Goal: Book appointment/travel/reservation

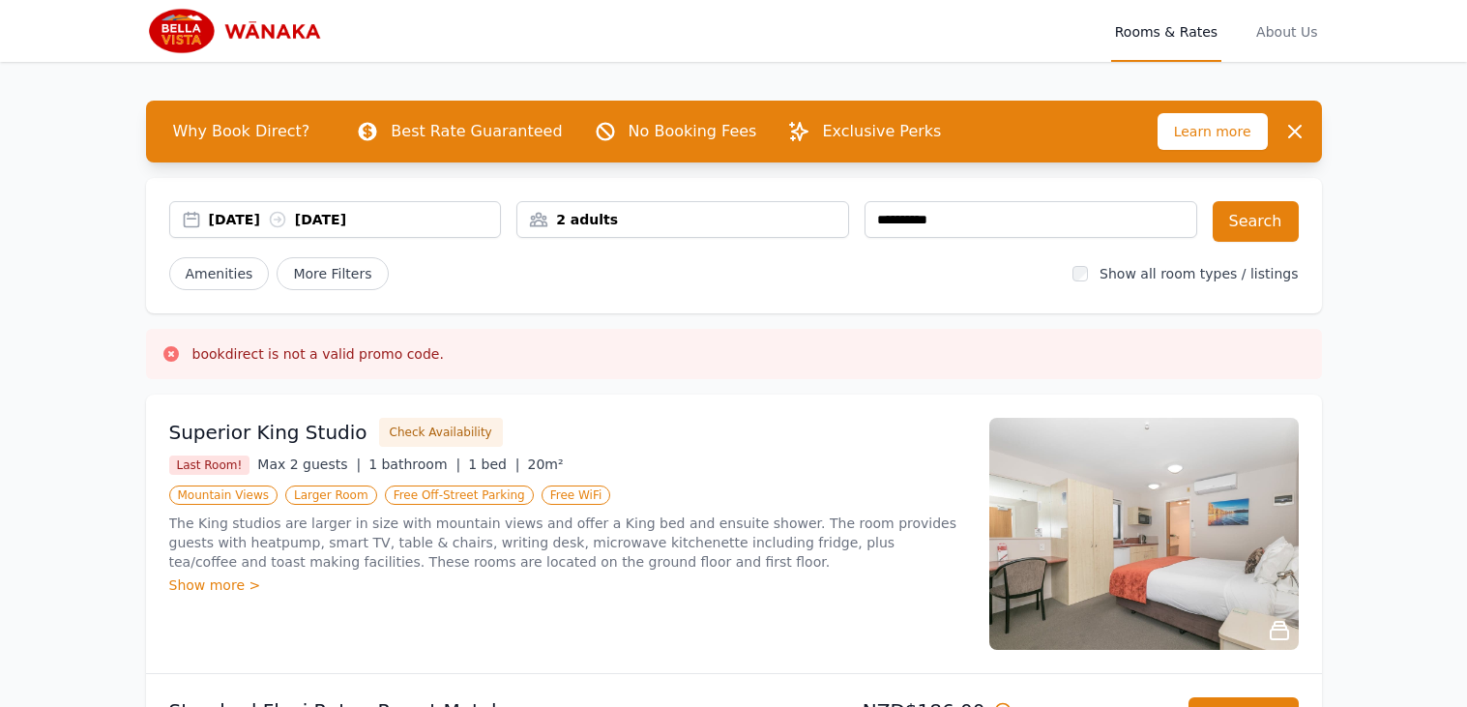
click at [659, 222] on div "2 adults" at bounding box center [682, 219] width 331 height 19
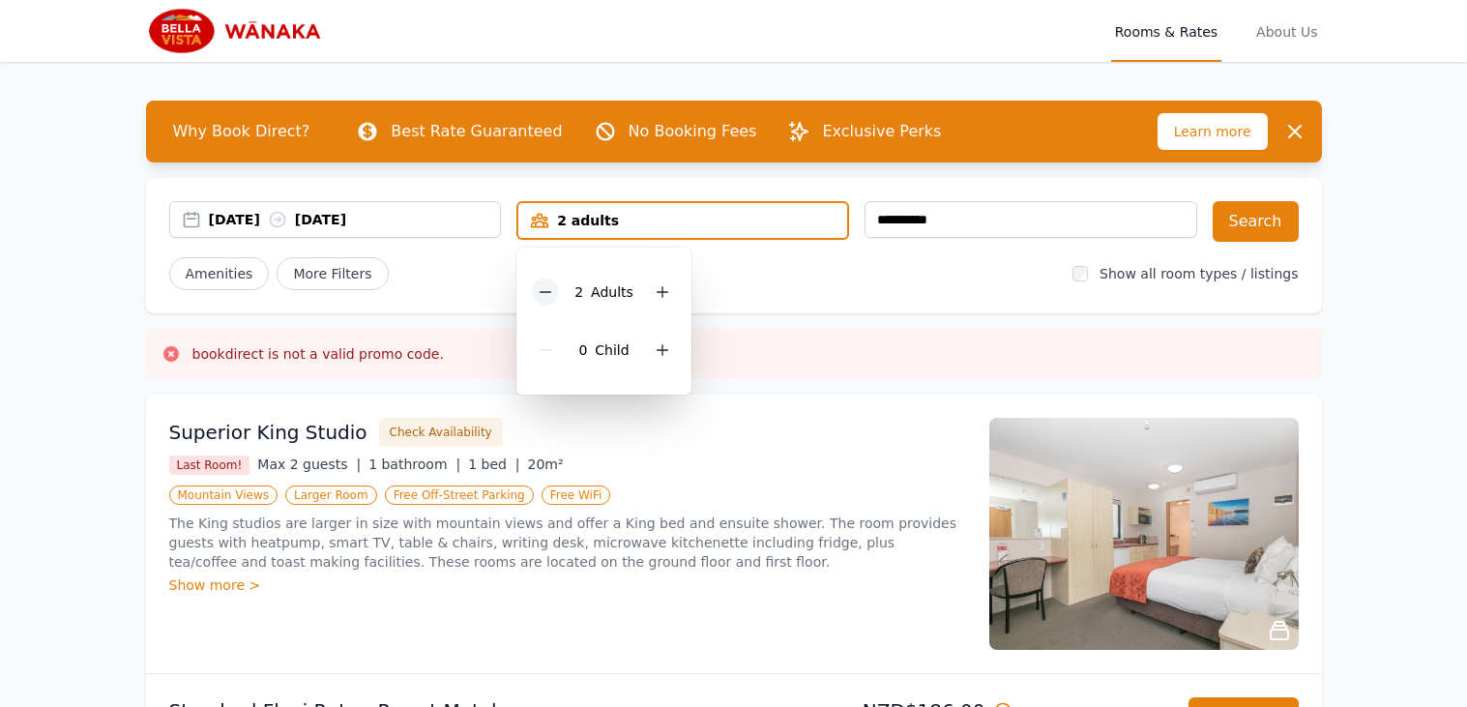
click at [537, 289] on div at bounding box center [545, 291] width 27 height 27
click at [425, 293] on div "**********" at bounding box center [734, 245] width 1176 height 135
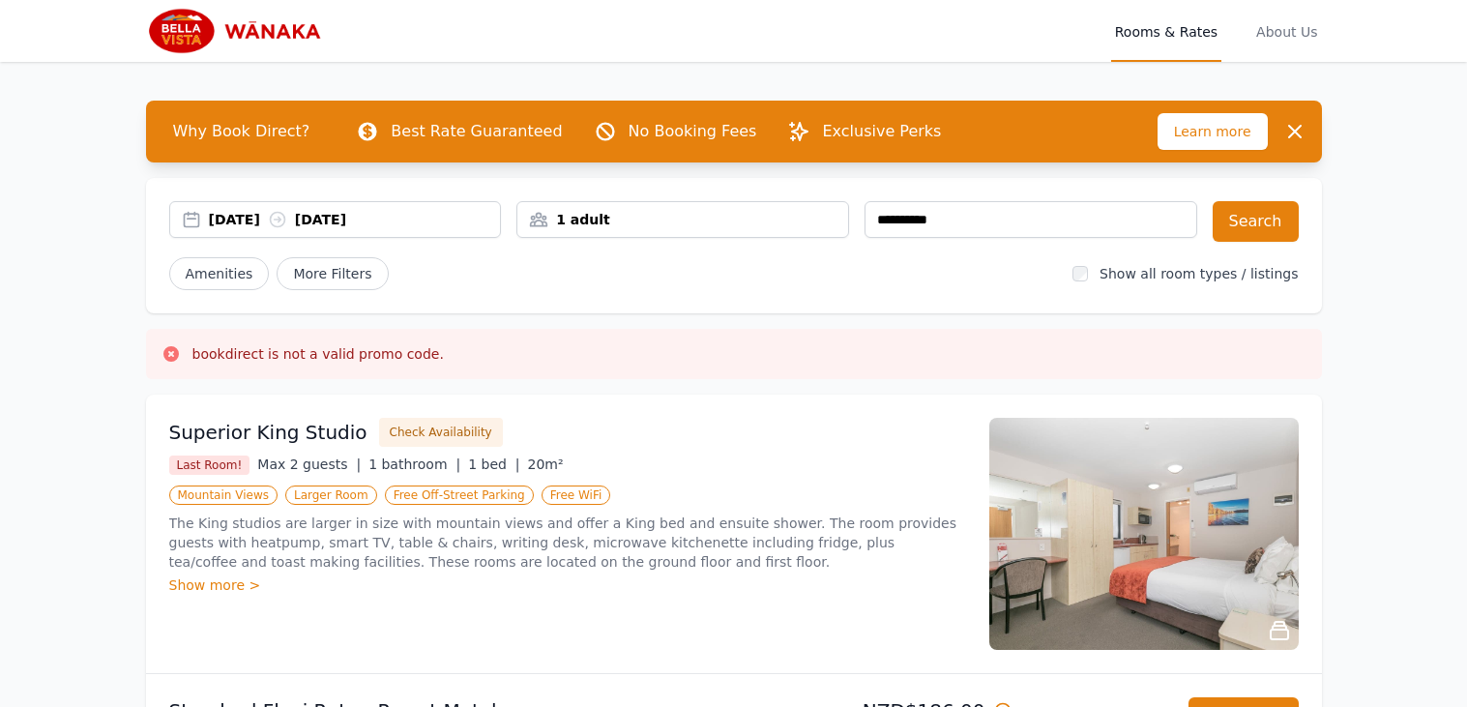
click at [592, 227] on div "1 adult" at bounding box center [682, 219] width 331 height 19
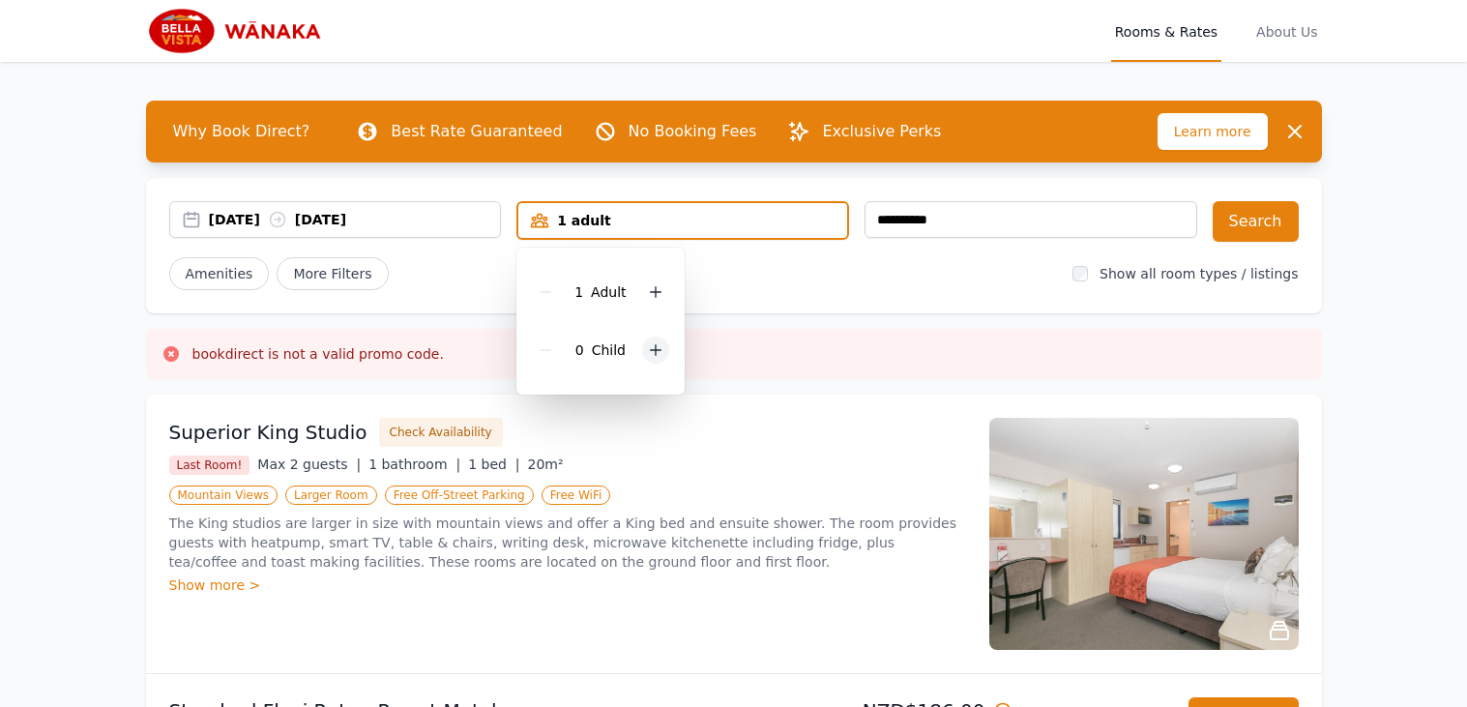
click at [655, 359] on div at bounding box center [655, 349] width 27 height 27
click at [547, 287] on icon at bounding box center [545, 291] width 15 height 15
click at [843, 305] on div "**********" at bounding box center [734, 245] width 1176 height 135
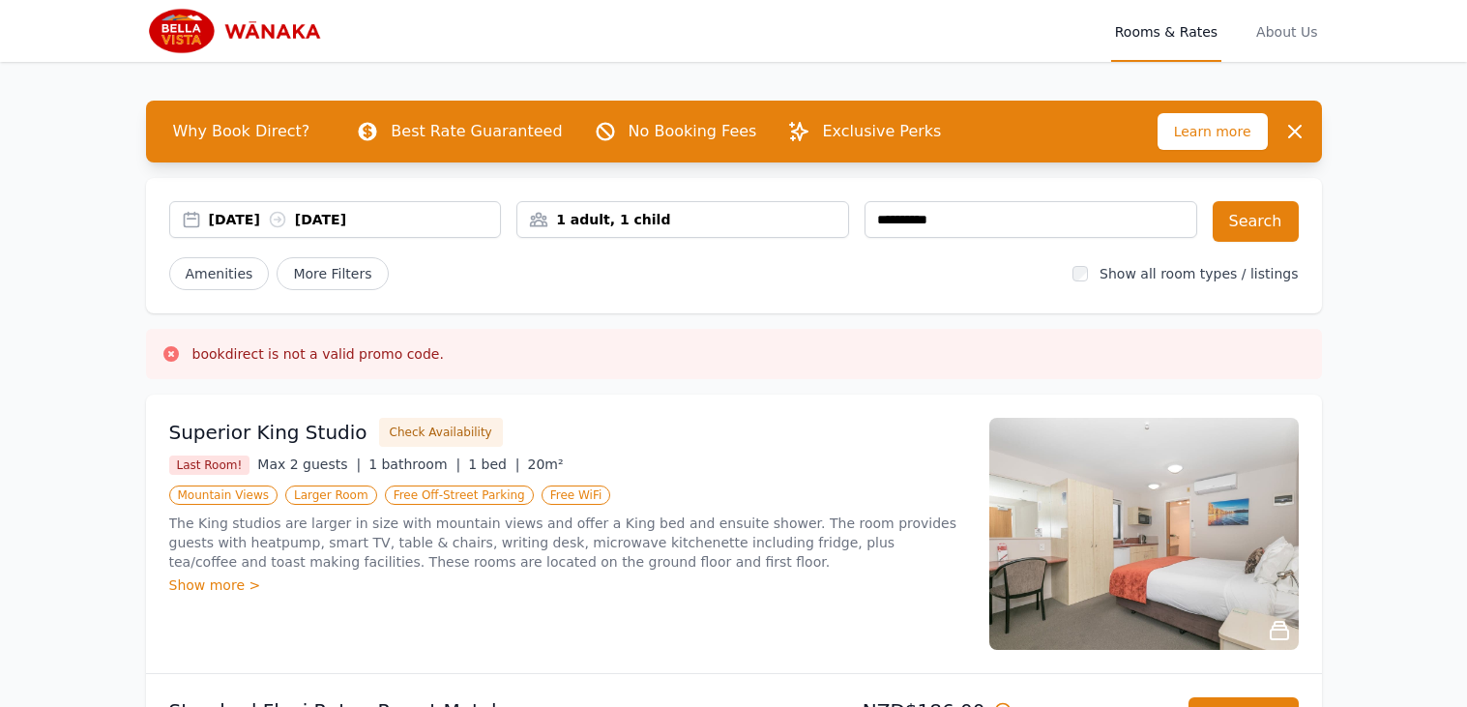
click at [581, 208] on div "1 adult, 1 child" at bounding box center [682, 219] width 333 height 37
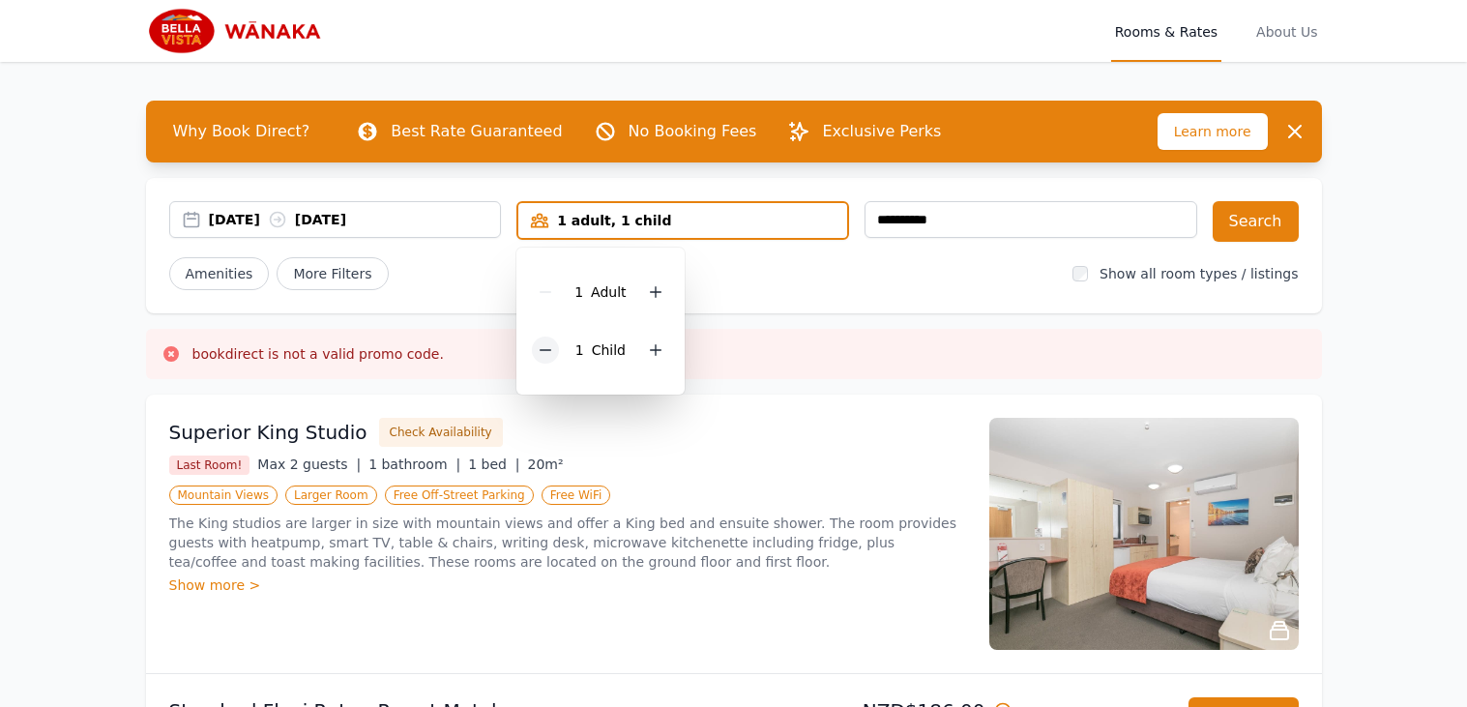
click at [550, 350] on icon at bounding box center [545, 350] width 11 height 0
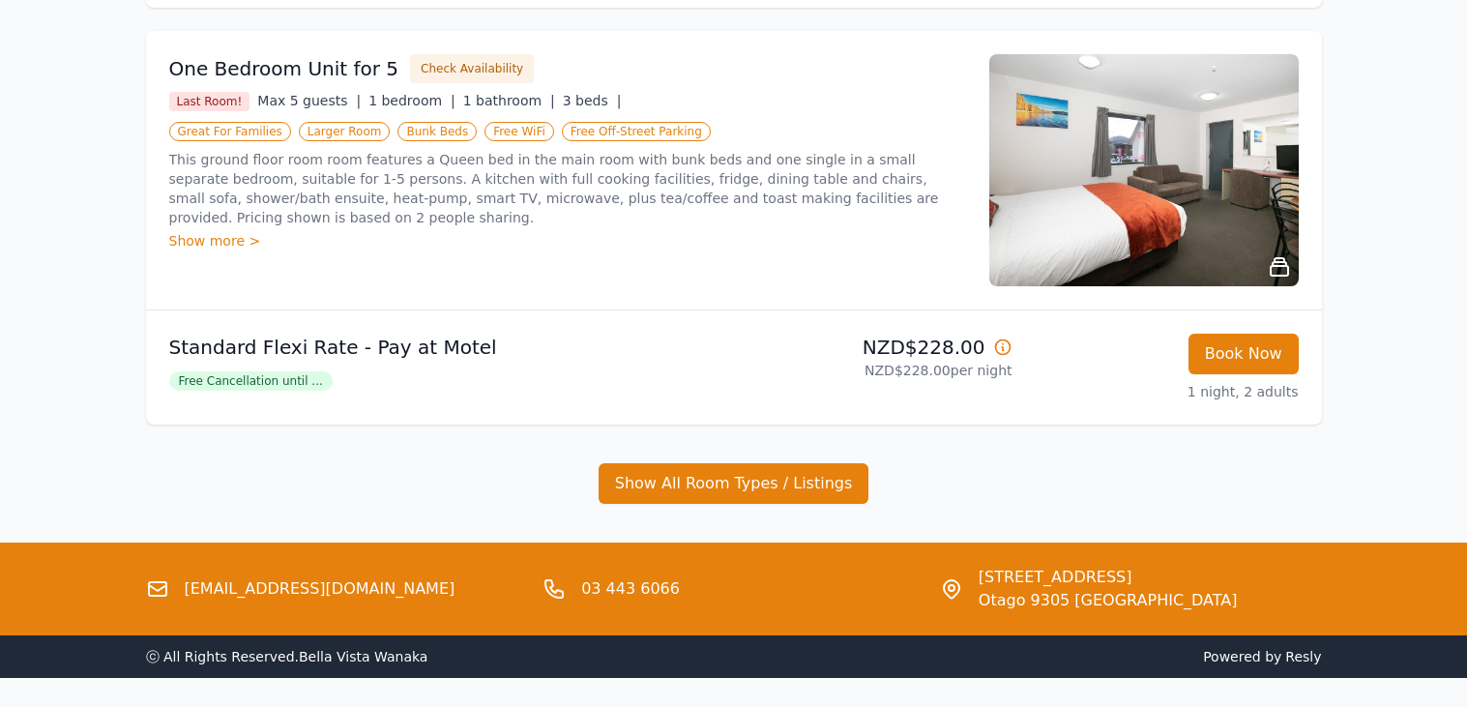
scroll to position [1195, 0]
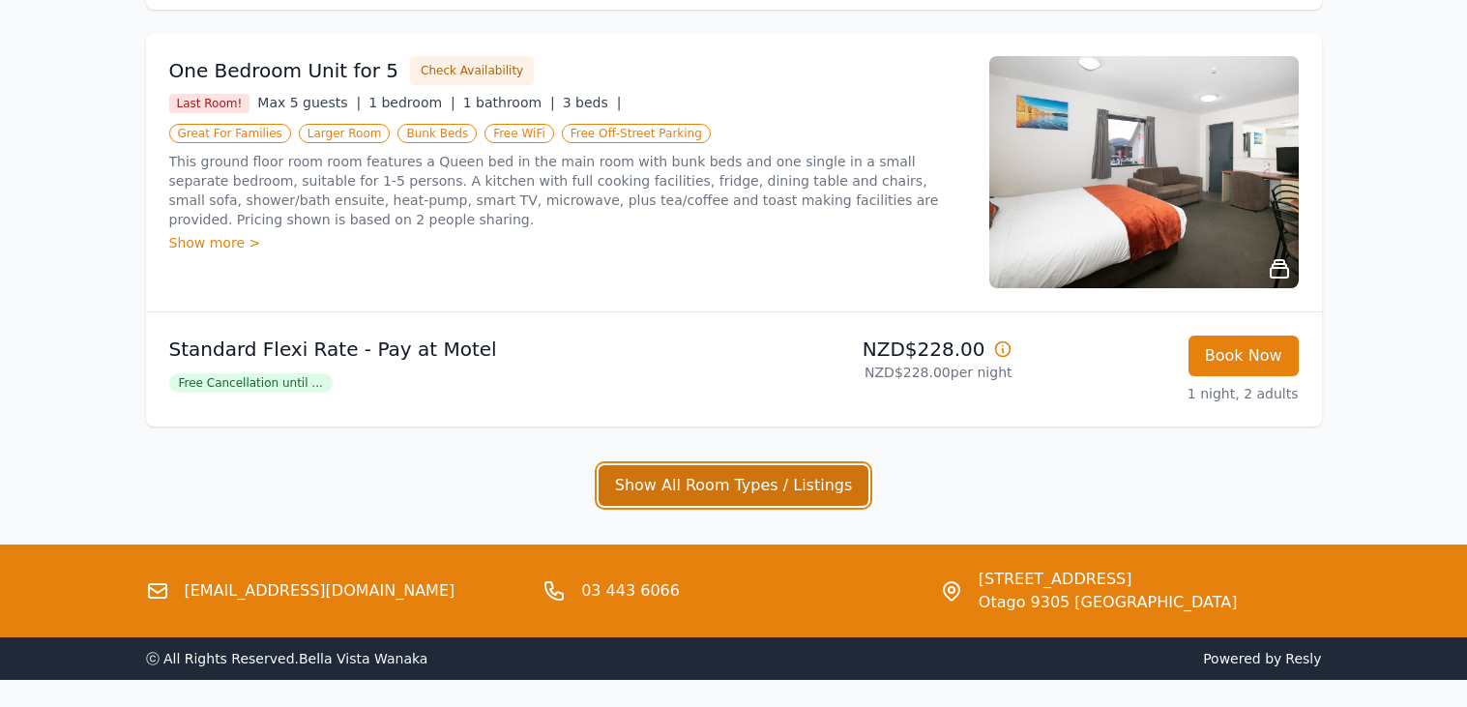
click at [677, 488] on button "Show All Room Types / Listings" at bounding box center [733, 485] width 271 height 41
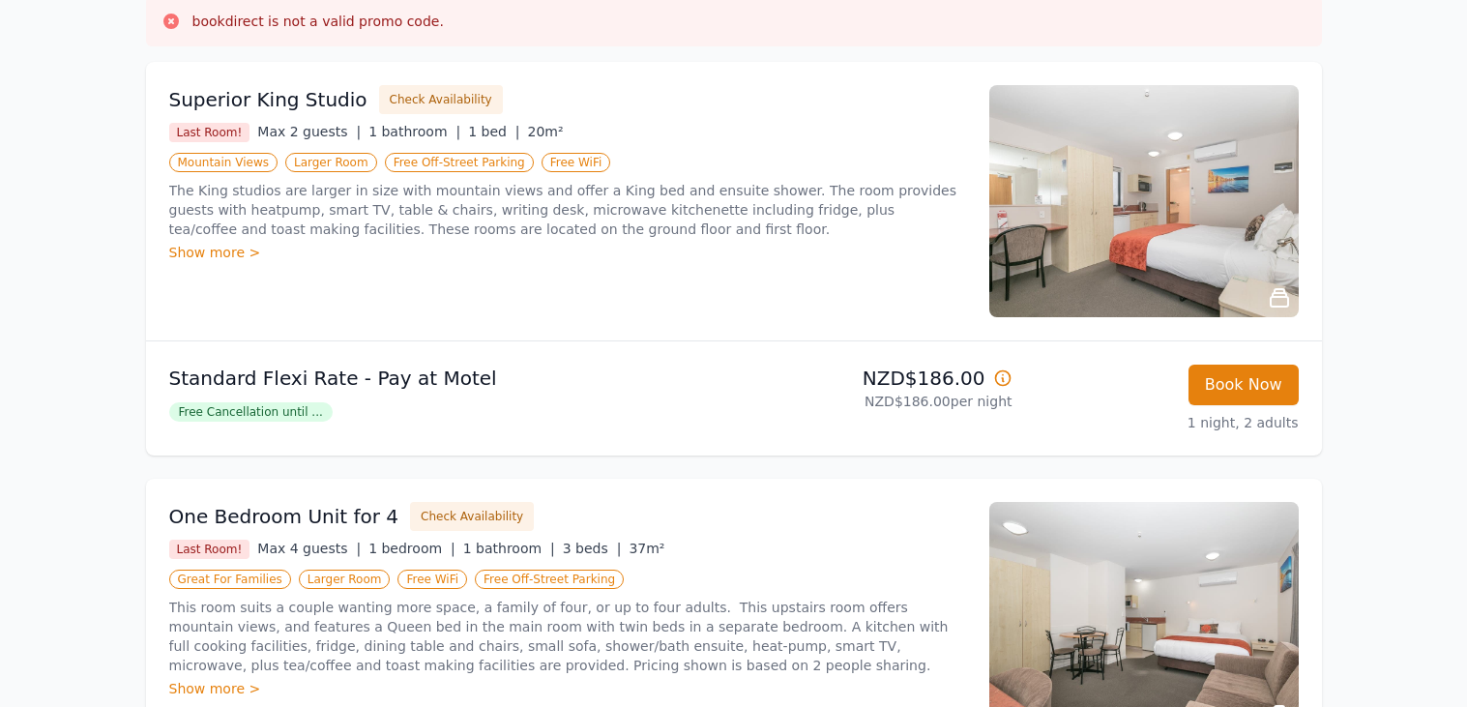
scroll to position [335, 0]
